Goal: Navigation & Orientation: Find specific page/section

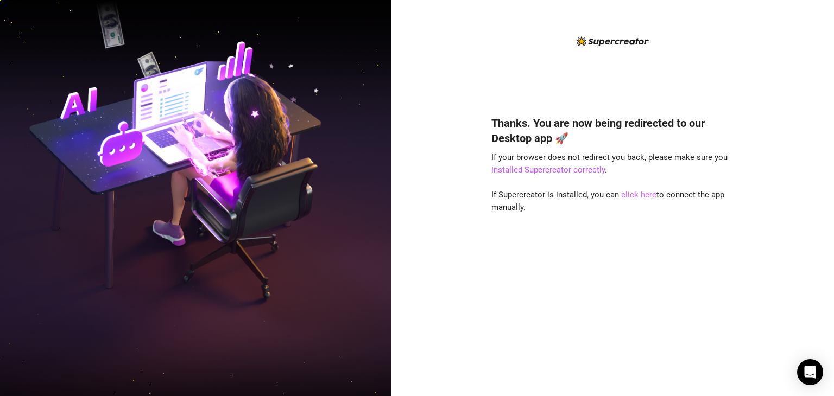
click at [637, 197] on link "click here" at bounding box center [638, 195] width 35 height 10
